Goal: Task Accomplishment & Management: Manage account settings

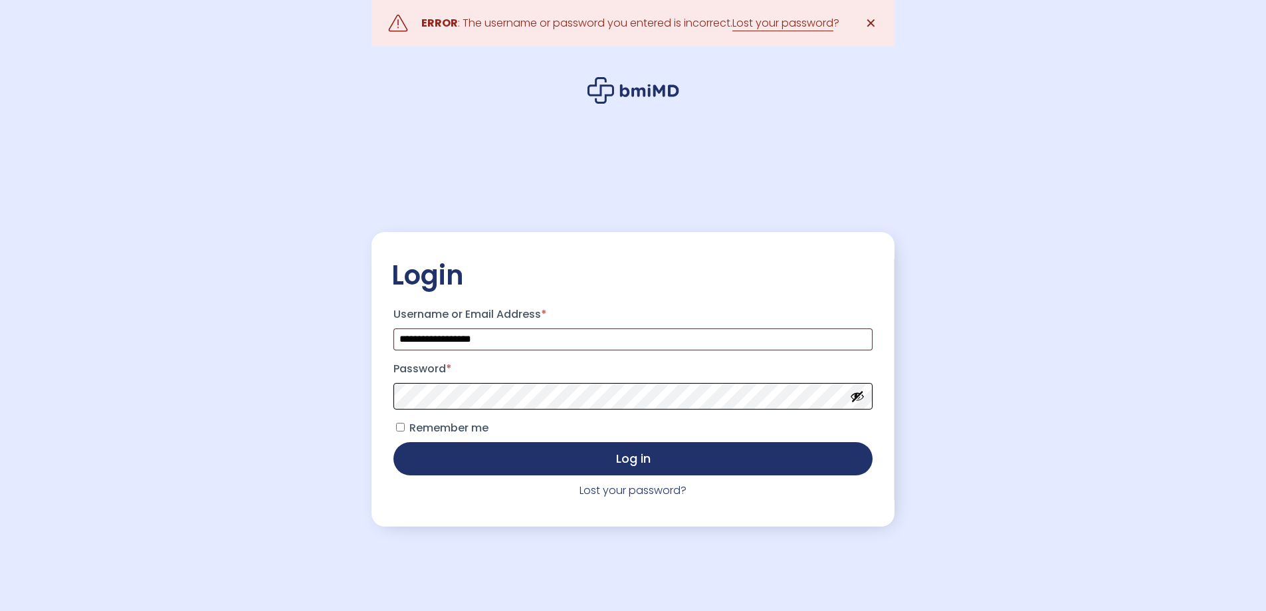
click at [393, 442] on button "Log in" at bounding box center [632, 458] width 478 height 33
click at [628, 493] on link "Lost your password?" at bounding box center [632, 489] width 107 height 15
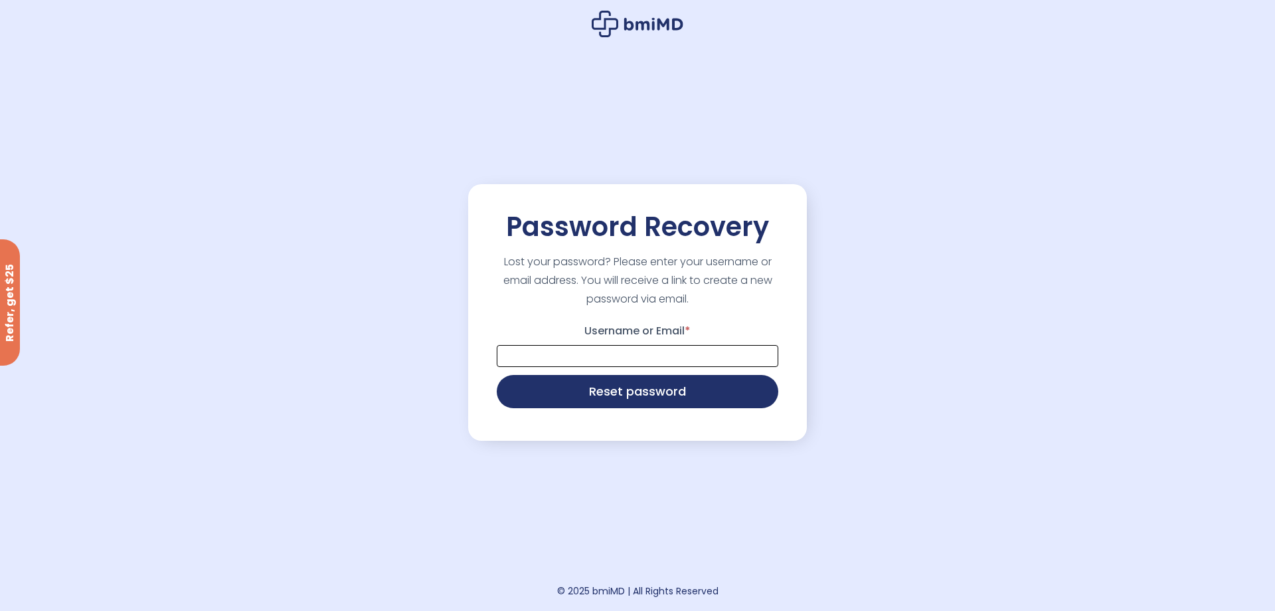
click at [595, 365] on input "Username or Email *" at bounding box center [638, 356] width 282 height 22
type input "**********"
click at [497, 375] on button "Reset password" at bounding box center [638, 391] width 282 height 33
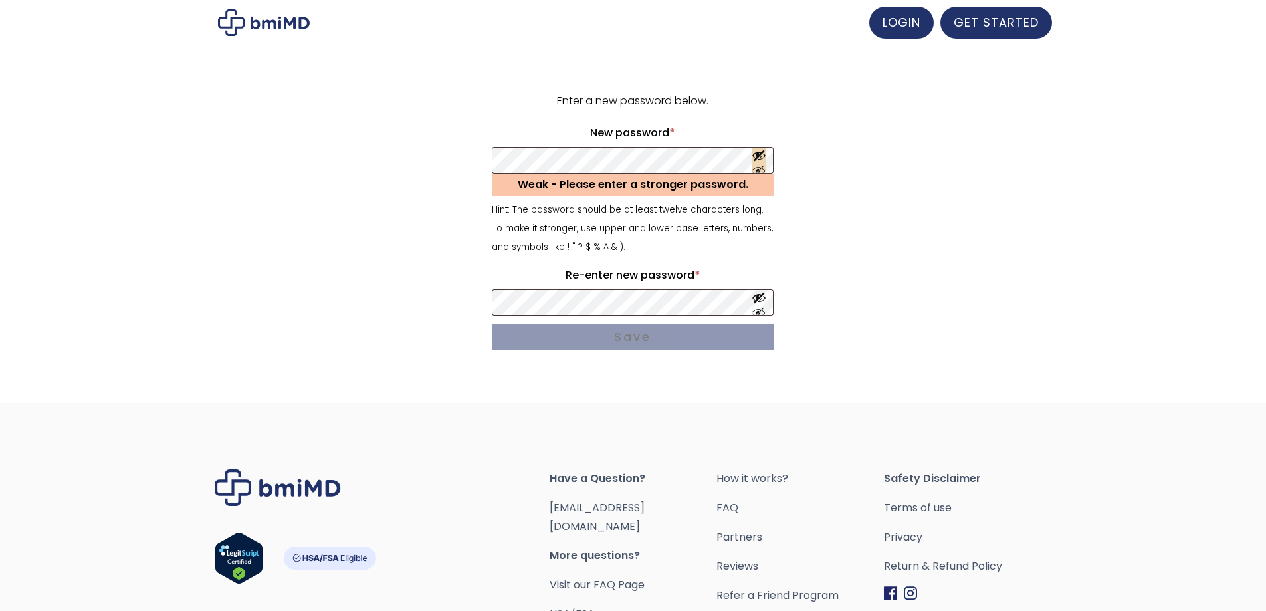
click at [757, 159] on button "Show password" at bounding box center [758, 160] width 15 height 25
click at [414, 163] on form "Enter a new password below. New password * Required Weak - Please enter a stron…" at bounding box center [633, 224] width 820 height 264
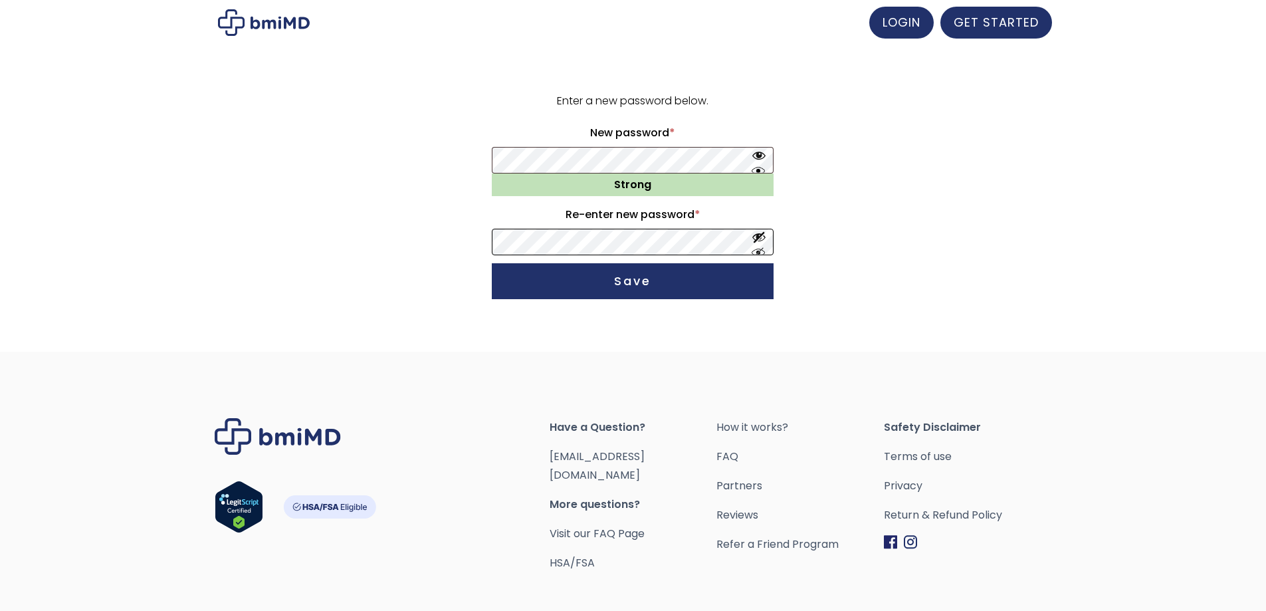
click at [492, 263] on button "Save" at bounding box center [633, 281] width 282 height 36
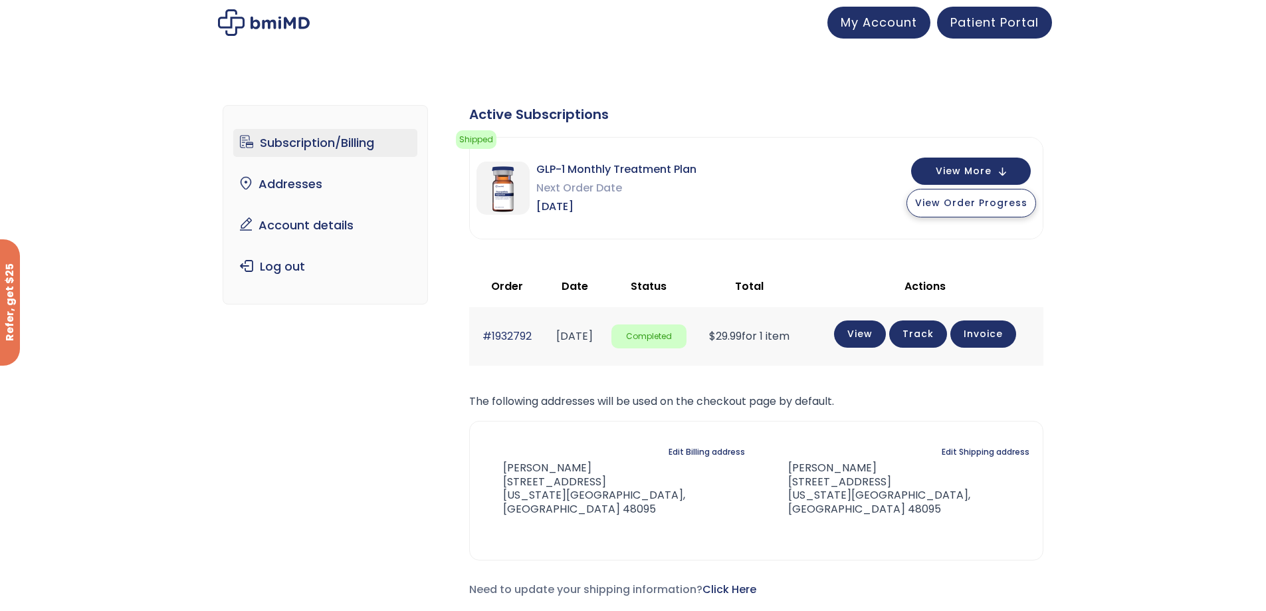
click at [985, 208] on span "View Order Progress" at bounding box center [971, 202] width 112 height 13
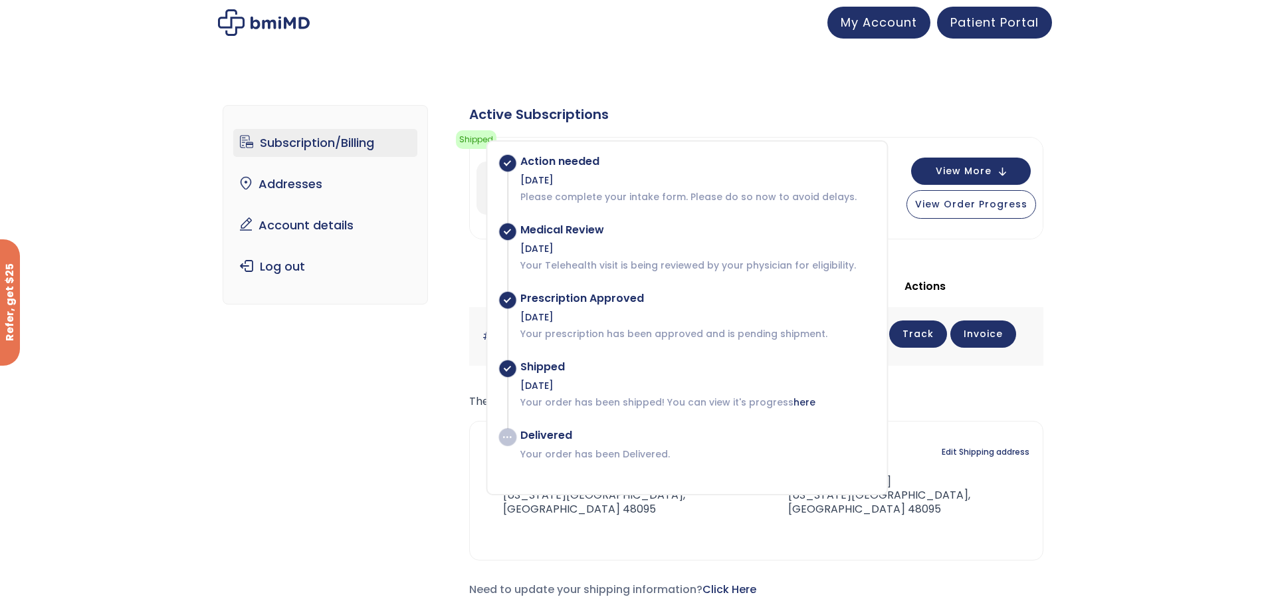
click at [1126, 246] on div "Subscription/Billing bmiRewards Addresses Account details Submit a Review Log o…" at bounding box center [633, 361] width 1266 height 567
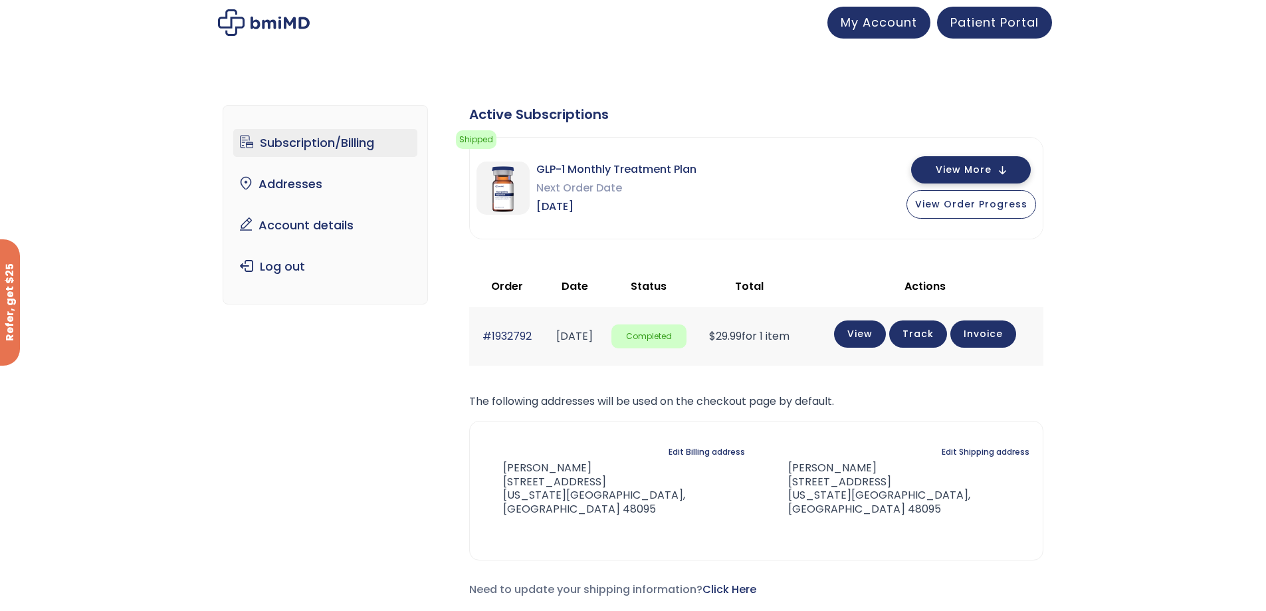
click at [1006, 167] on button "View More" at bounding box center [971, 169] width 120 height 27
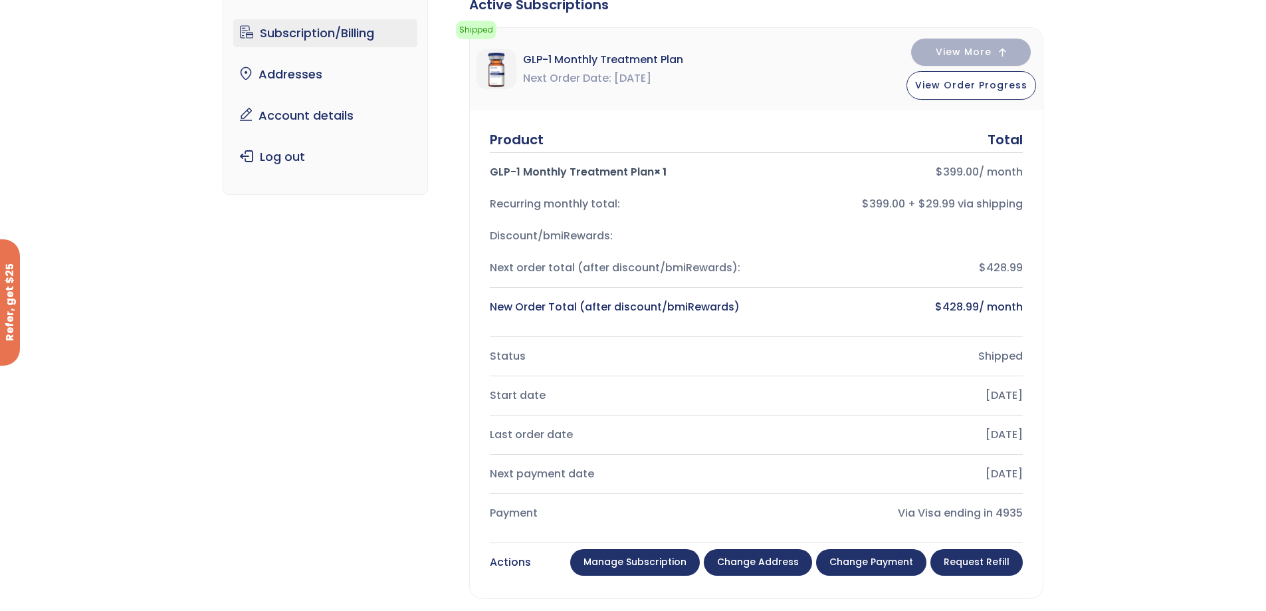
scroll to position [133, 0]
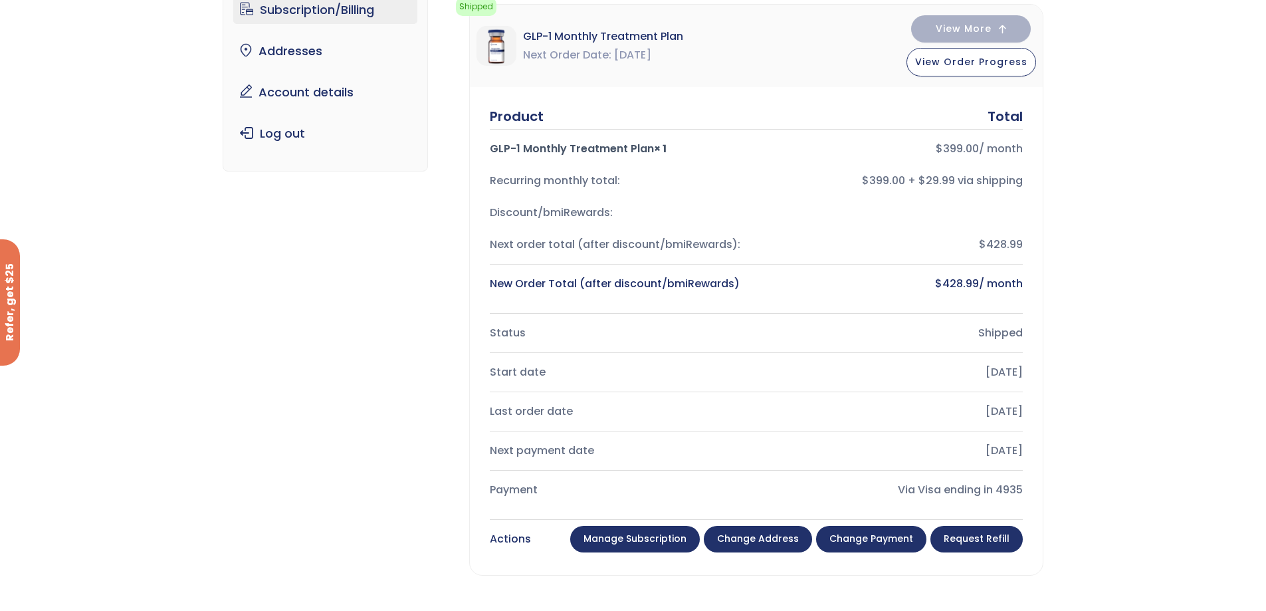
click at [628, 533] on link "Manage Subscription" at bounding box center [635, 538] width 130 height 27
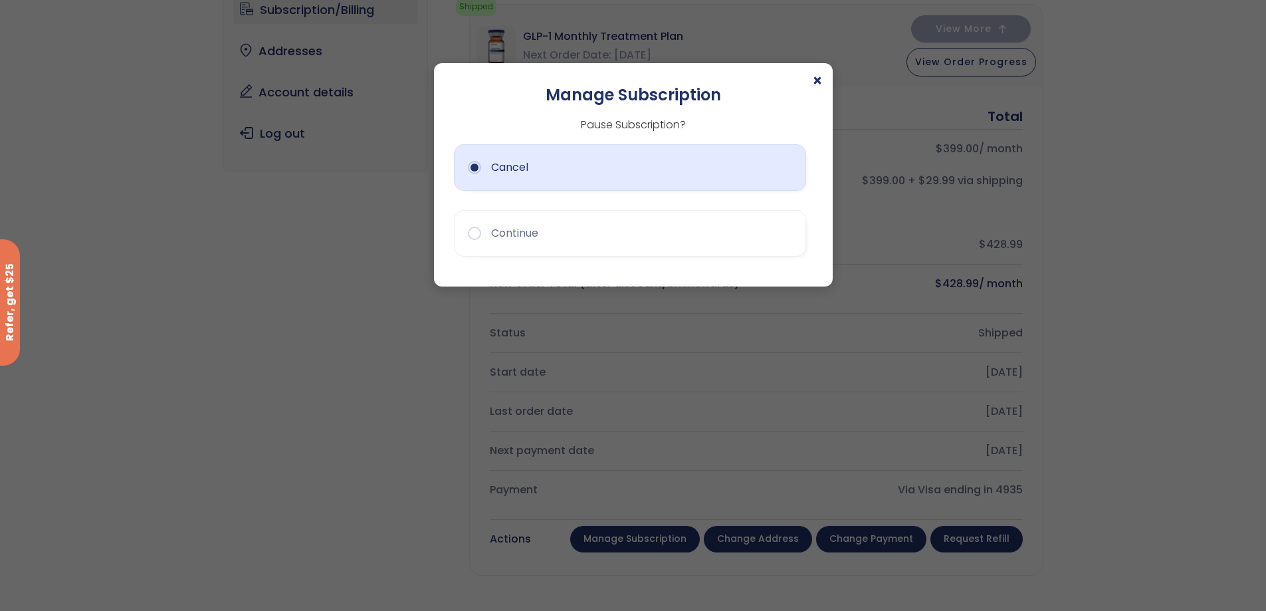
click at [504, 182] on button "Cancel" at bounding box center [630, 167] width 352 height 47
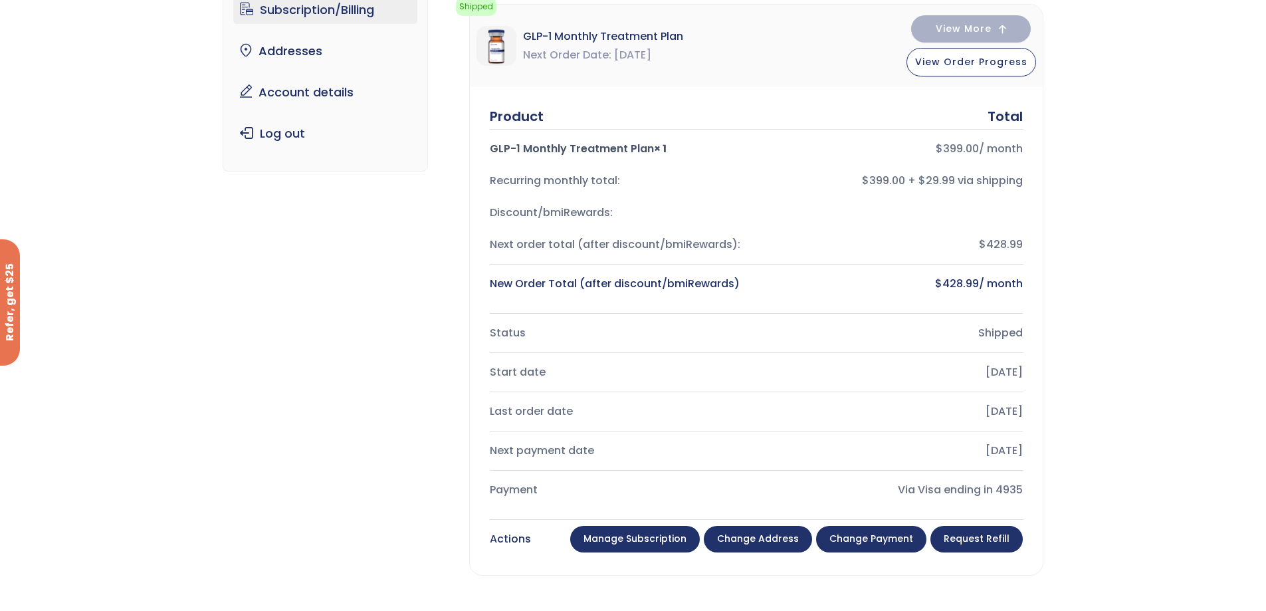
click at [623, 535] on link "Manage Subscription" at bounding box center [635, 538] width 130 height 27
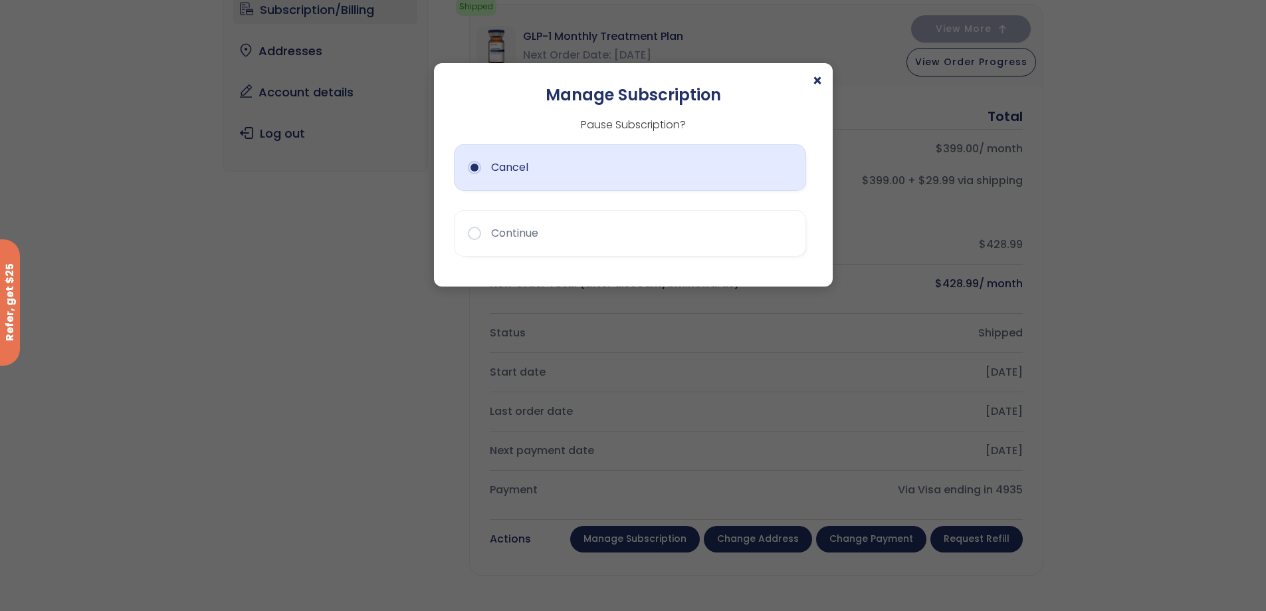
click at [475, 180] on button "Cancel" at bounding box center [630, 167] width 352 height 47
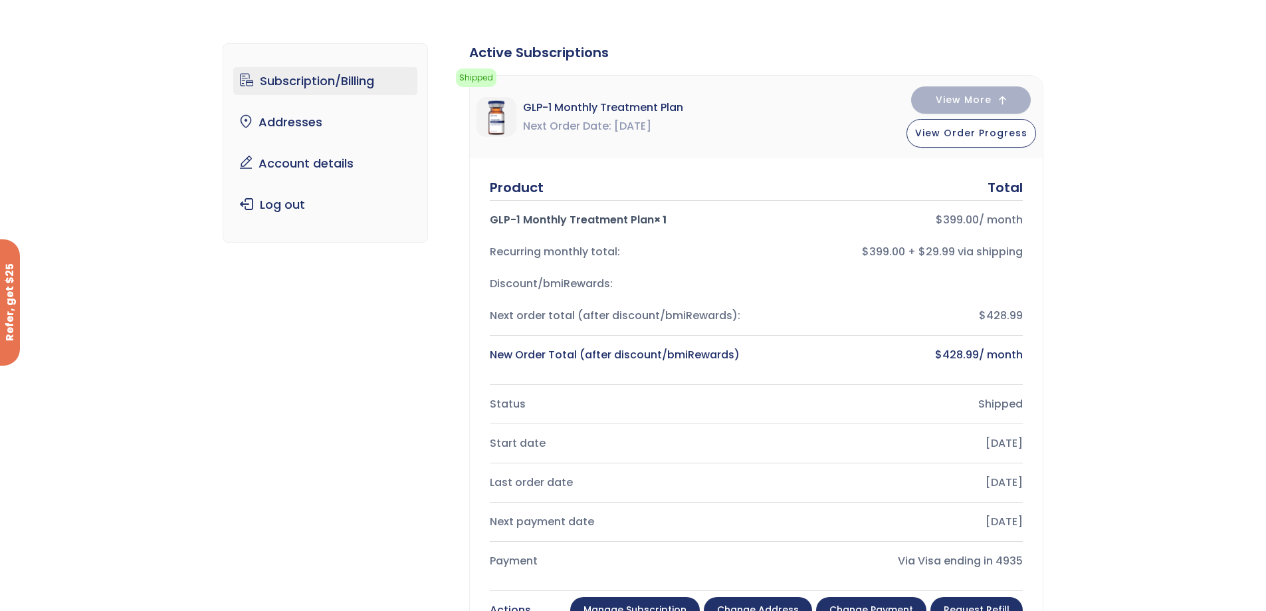
scroll to position [0, 0]
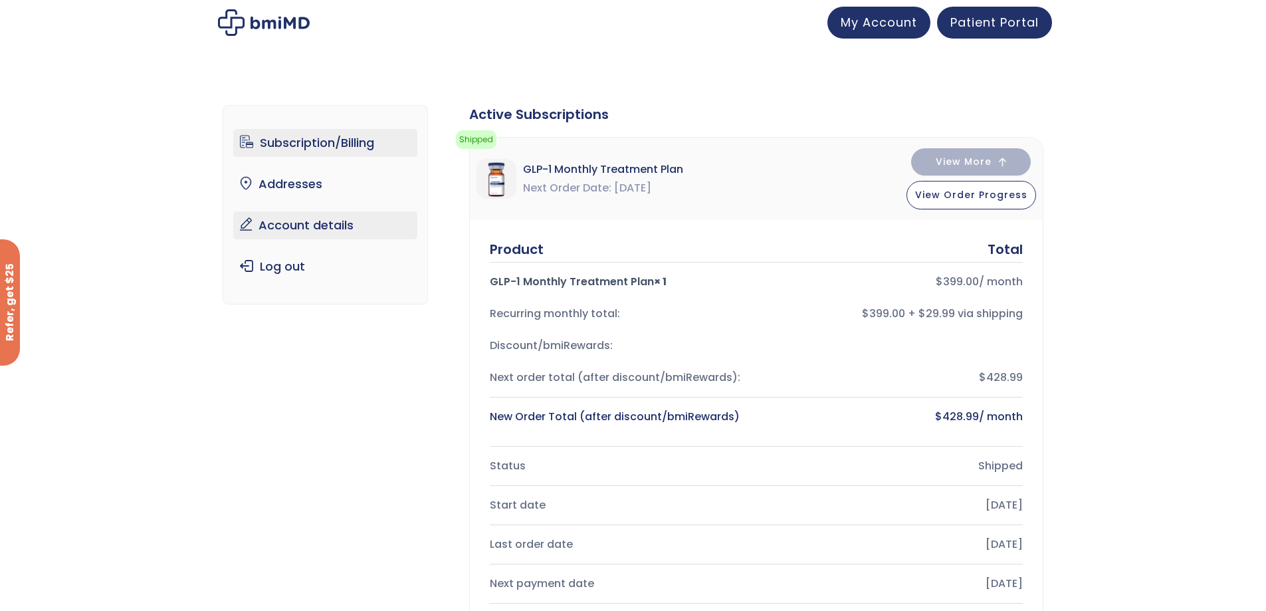
click at [312, 228] on link "Account details" at bounding box center [325, 225] width 184 height 28
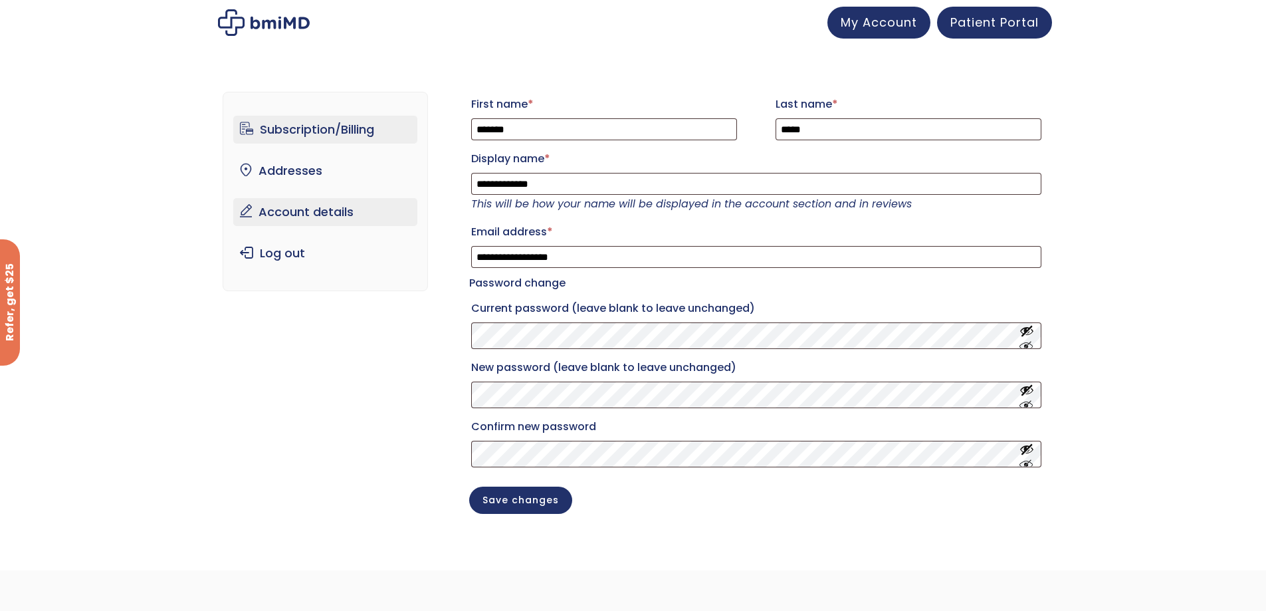
click at [282, 132] on link "Subscription/Billing" at bounding box center [325, 130] width 184 height 28
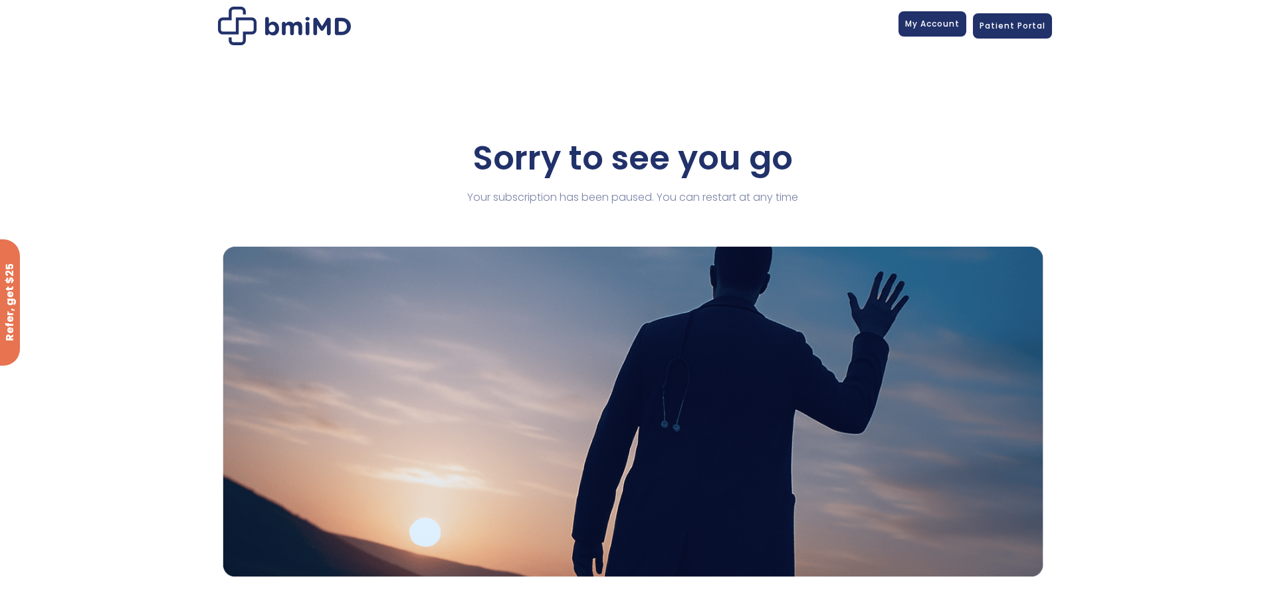
click at [905, 29] on link "My Account" at bounding box center [932, 23] width 68 height 25
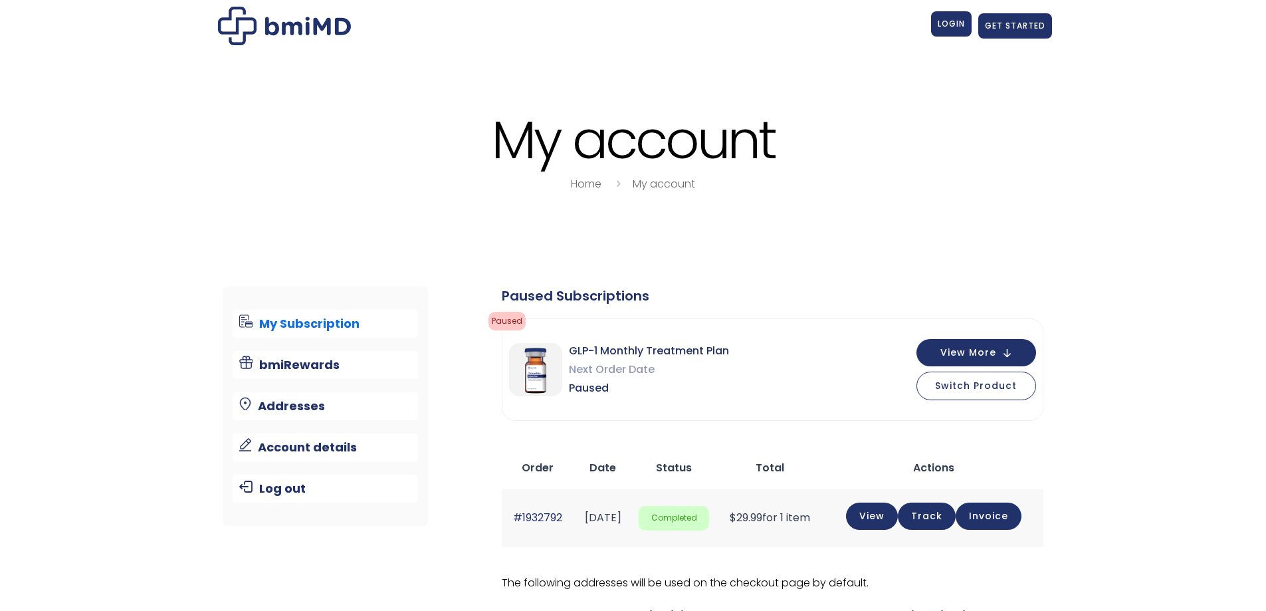
drag, startPoint x: 0, startPoint y: 0, endPoint x: 915, endPoint y: 28, distance: 915.2
click at [915, 28] on div ".path{fill:none;stroke:#333;stroke-miterlimit:10;stroke-width:1.5px;} My Accoun…" at bounding box center [633, 26] width 837 height 39
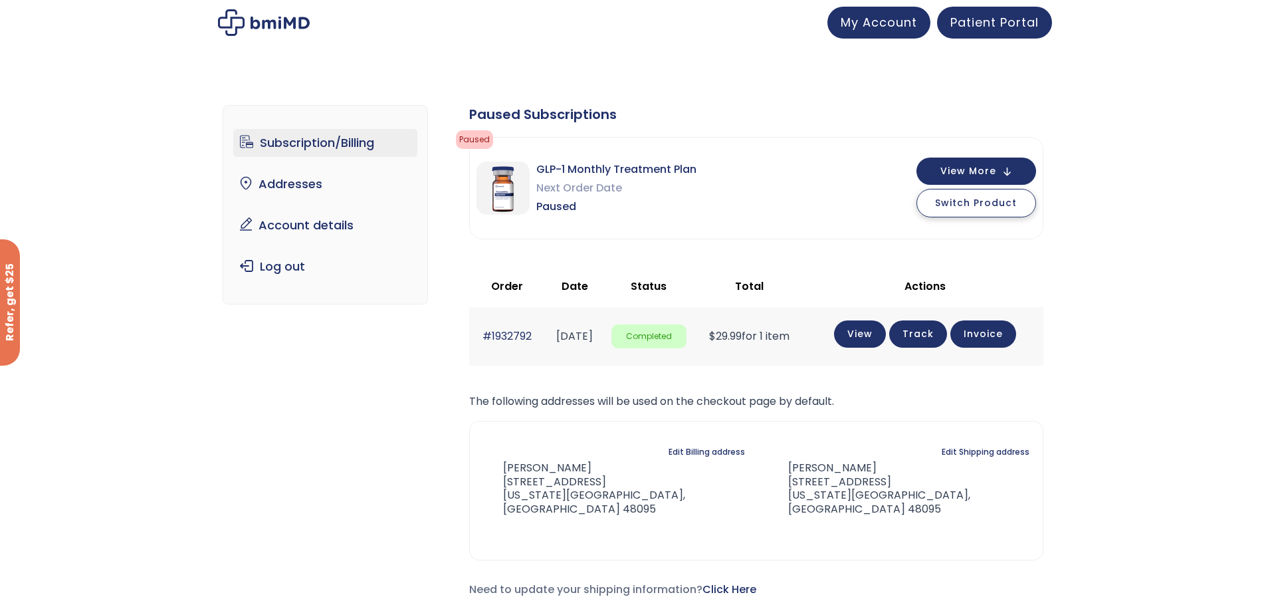
click at [945, 207] on span "Switch Product" at bounding box center [976, 202] width 82 height 13
